Goal: Use online tool/utility: Utilize a website feature to perform a specific function

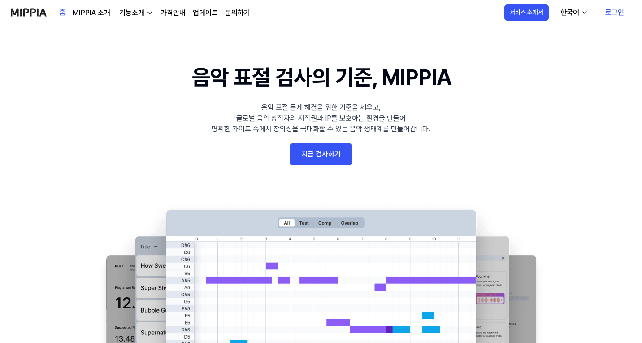
drag, startPoint x: 0, startPoint y: 0, endPoint x: 299, endPoint y: 160, distance: 339.0
click at [299, 160] on link "지금 검사하기" at bounding box center [321, 154] width 63 height 22
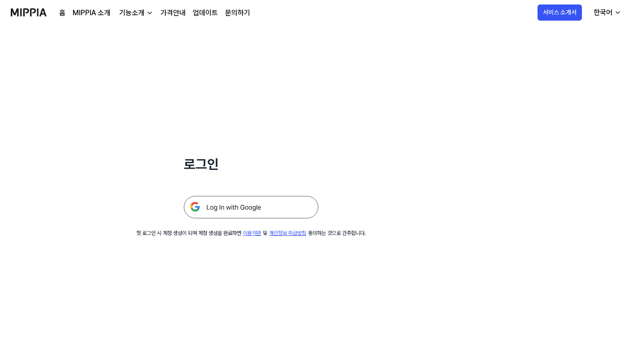
click at [262, 210] on img at bounding box center [251, 207] width 135 height 22
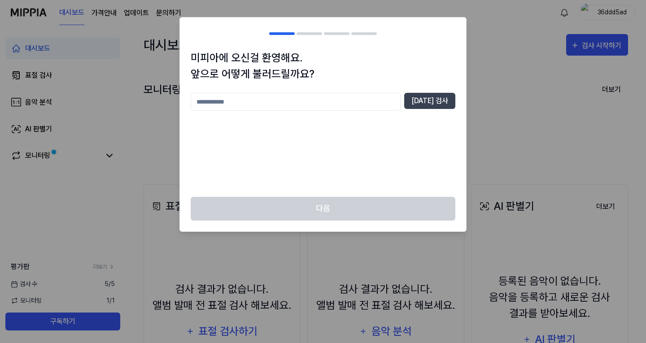
click at [378, 107] on input "text" at bounding box center [296, 102] width 210 height 18
type input "*"
type input "**"
click at [431, 99] on button "중복 검사" at bounding box center [429, 101] width 51 height 16
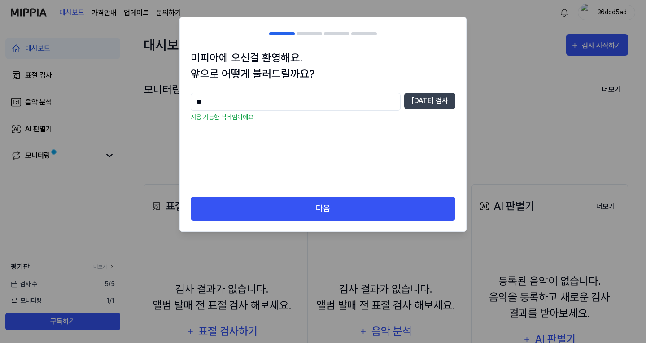
click at [378, 100] on input "**" at bounding box center [296, 102] width 210 height 18
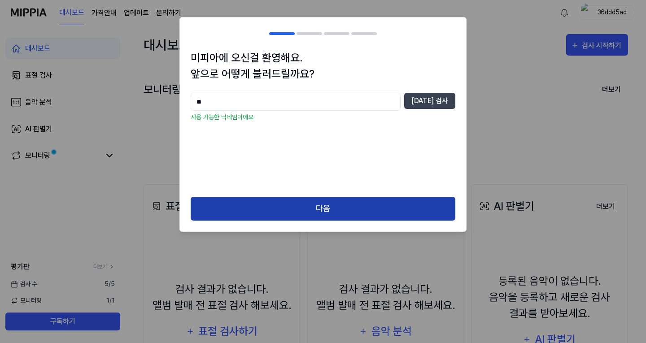
click at [349, 197] on button "다음" at bounding box center [323, 209] width 265 height 24
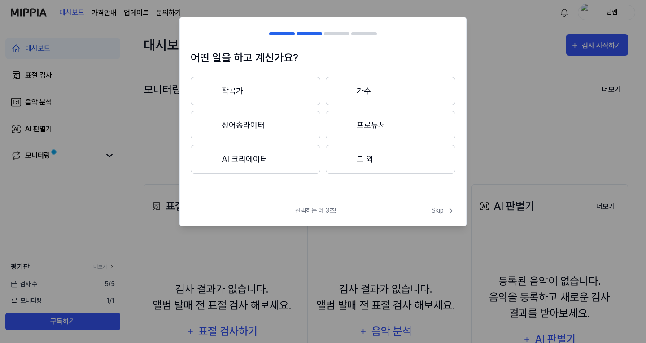
click at [283, 104] on button "작곡가" at bounding box center [256, 91] width 130 height 29
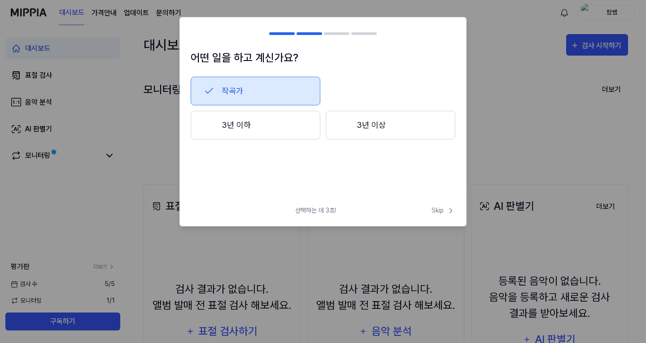
click at [285, 117] on button "3년 이하" at bounding box center [256, 125] width 130 height 29
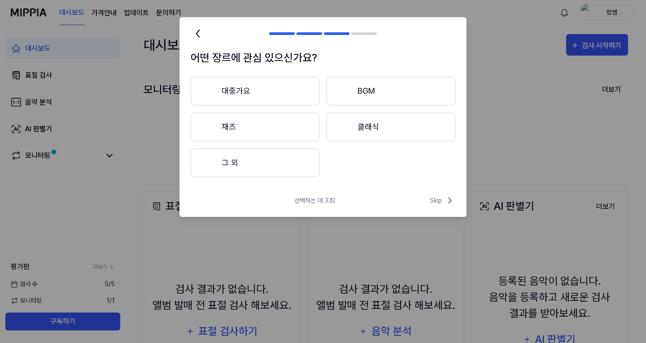
click at [286, 100] on button "대중가요" at bounding box center [255, 91] width 129 height 29
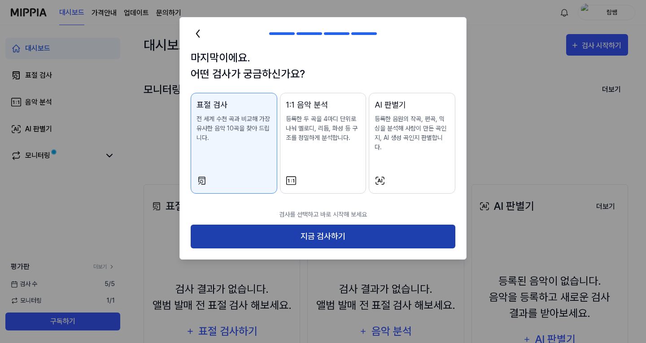
click at [325, 231] on button "지금 검사하기" at bounding box center [323, 237] width 265 height 24
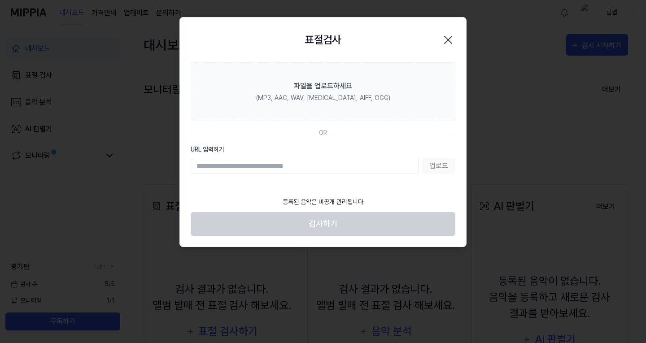
click at [441, 38] on icon "button" at bounding box center [448, 40] width 14 height 14
